Goal: Check status

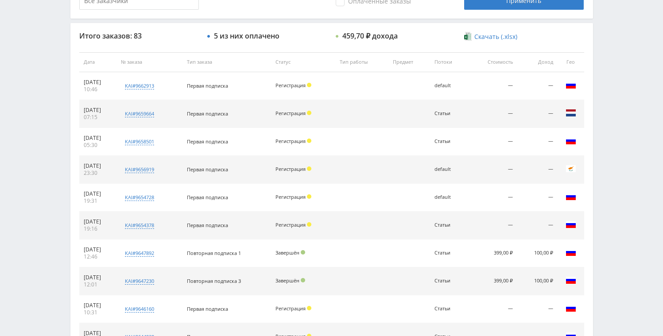
scroll to position [242, 0]
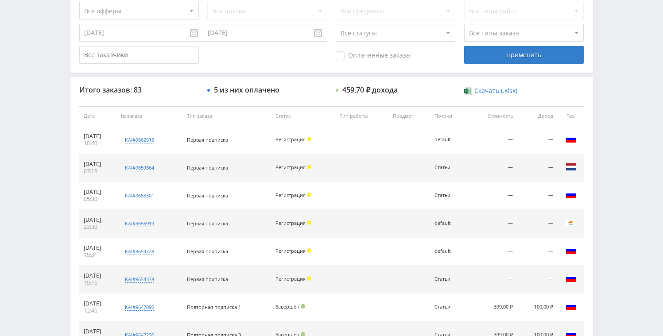
scroll to position [272, 0]
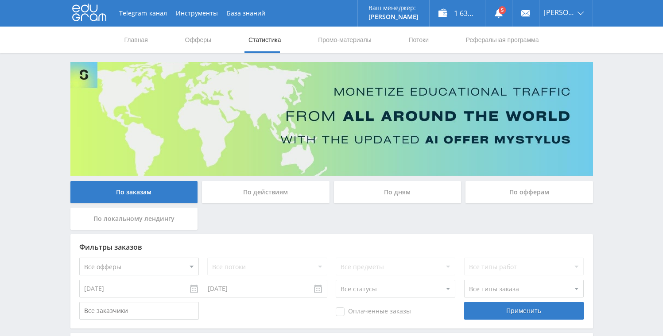
scroll to position [72, 0]
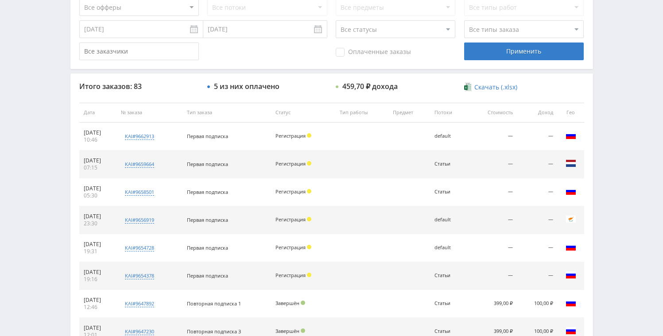
scroll to position [53, 0]
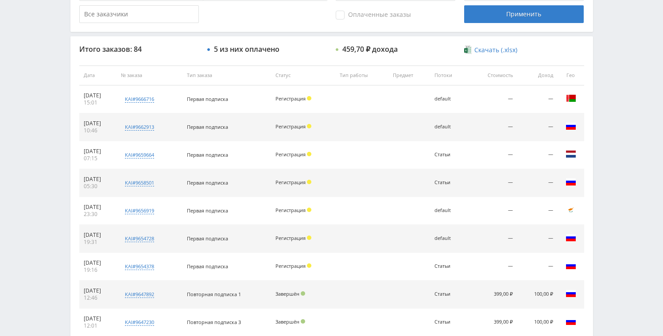
scroll to position [373, 0]
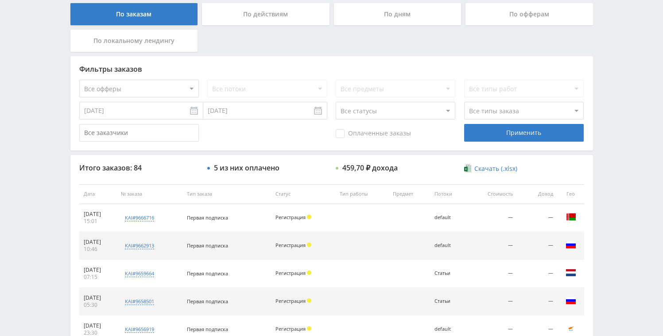
scroll to position [187, 0]
